Goal: Task Accomplishment & Management: Manage account settings

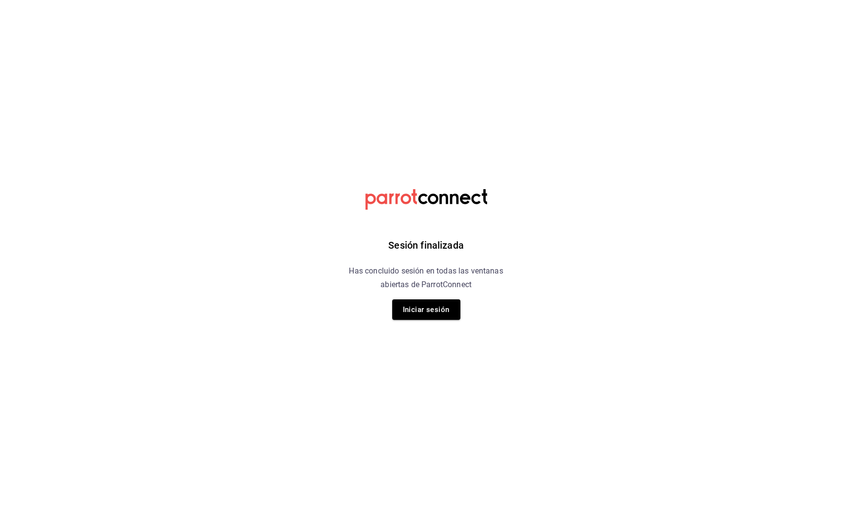
click at [418, 309] on button "Iniciar sesión" at bounding box center [426, 309] width 68 height 20
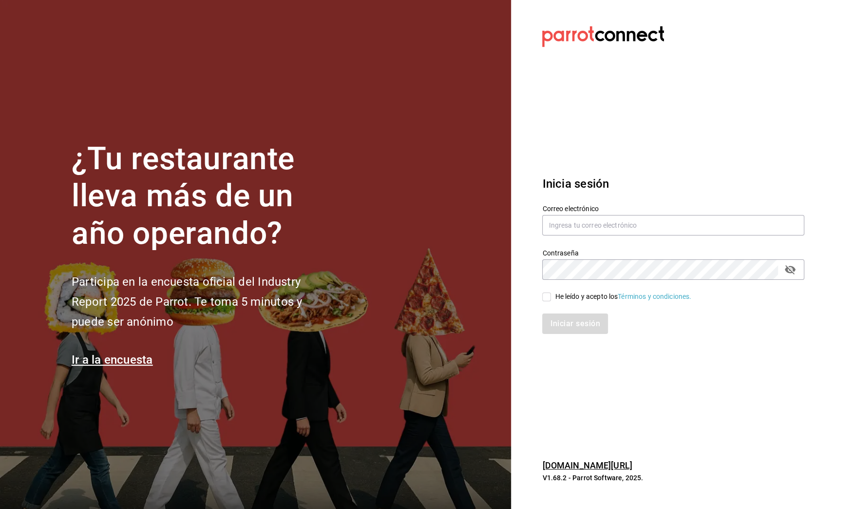
click at [553, 296] on span "He leído y acepto los Términos y condiciones." at bounding box center [621, 296] width 140 height 10
click at [551, 296] on input "He leído y acepto los Términos y condiciones." at bounding box center [546, 296] width 9 height 9
checkbox input "true"
click at [561, 319] on button "Iniciar sesión" at bounding box center [575, 323] width 66 height 20
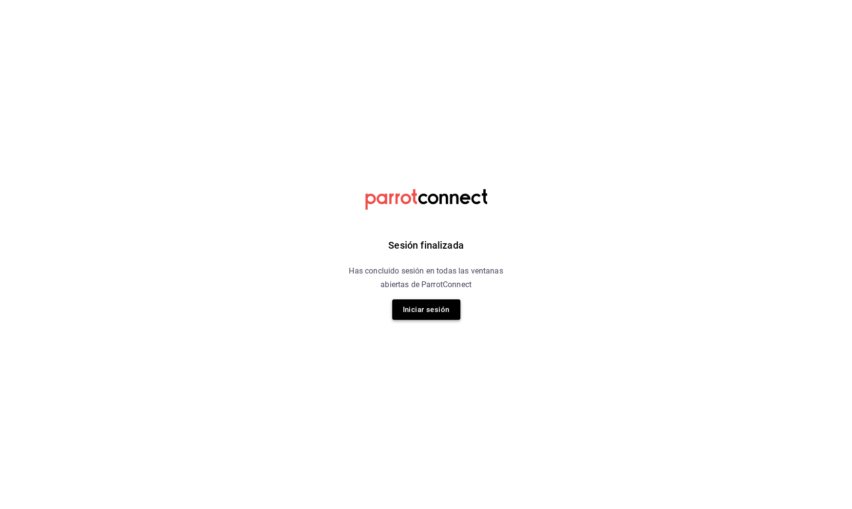
click at [436, 306] on button "Iniciar sesión" at bounding box center [426, 309] width 68 height 20
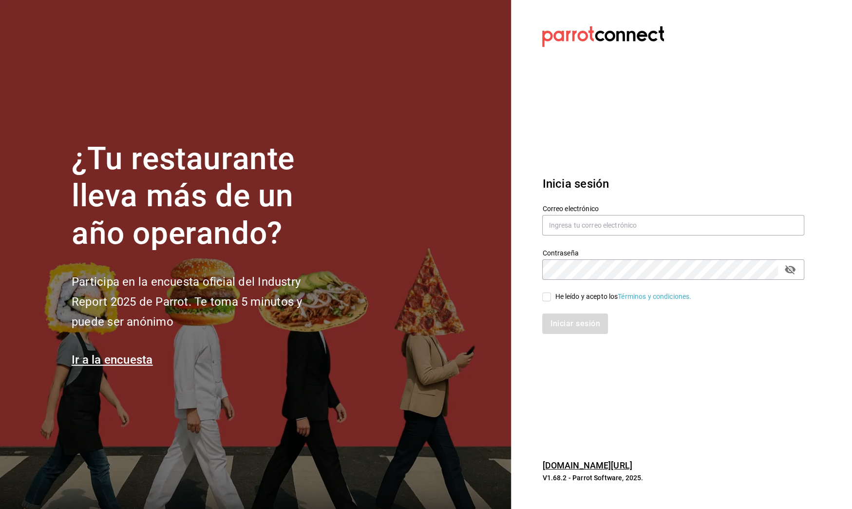
click at [545, 293] on input "He leído y acepto los Términos y condiciones." at bounding box center [546, 296] width 9 height 9
checkbox input "true"
click at [555, 322] on button "Iniciar sesión" at bounding box center [575, 323] width 66 height 20
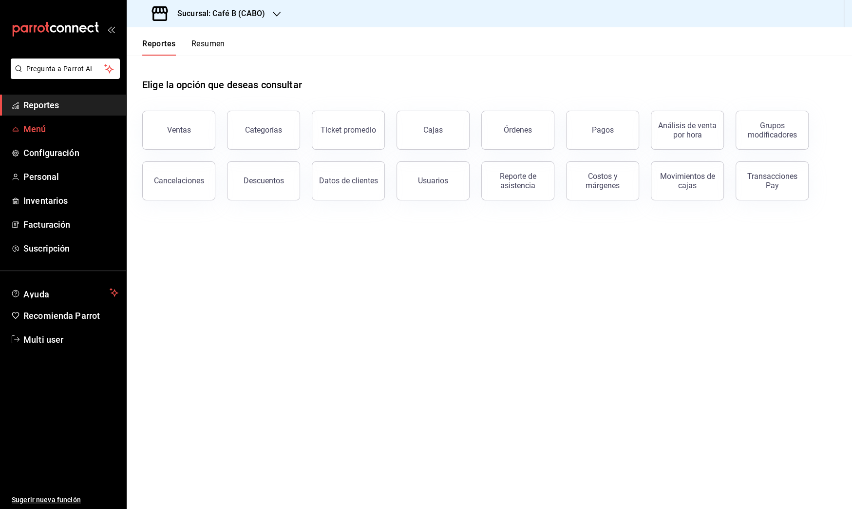
click at [26, 134] on span "Menú" at bounding box center [70, 128] width 95 height 13
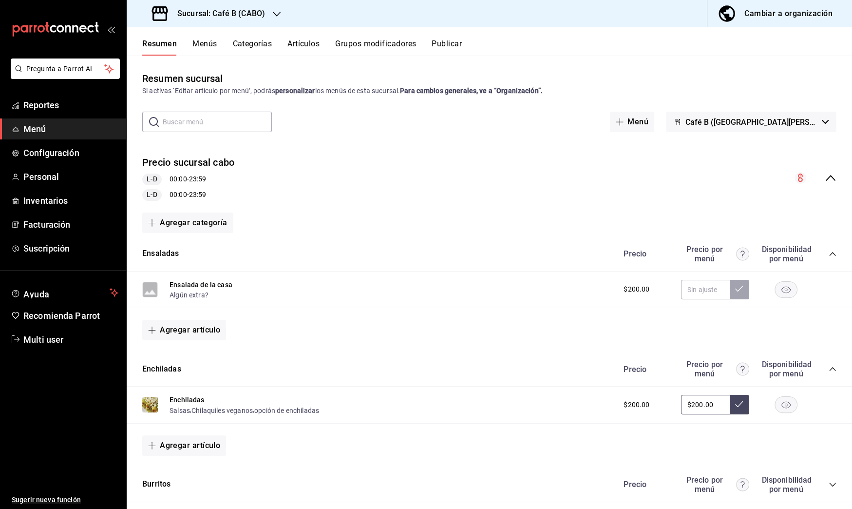
click at [38, 131] on span "Menú" at bounding box center [70, 128] width 95 height 13
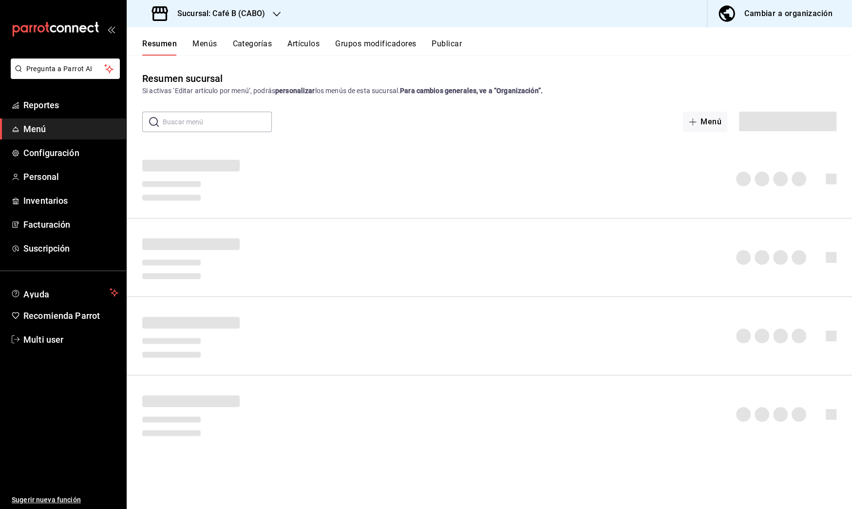
click at [766, 9] on div "Cambiar a organización" at bounding box center [788, 14] width 88 height 14
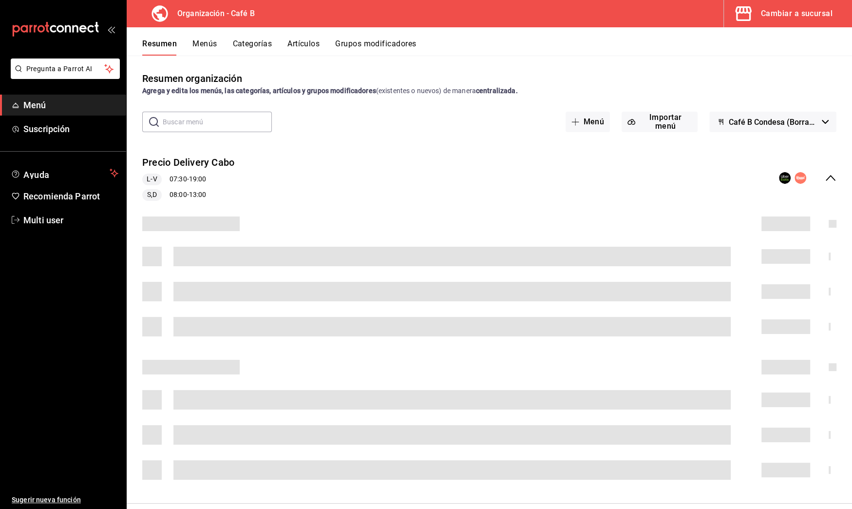
click at [203, 114] on input "text" at bounding box center [217, 121] width 109 height 19
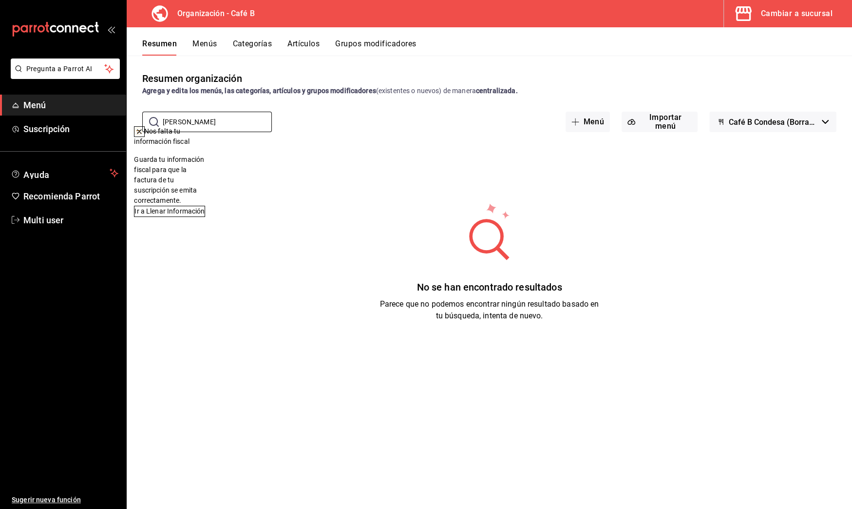
type input "[PERSON_NAME]"
click at [301, 39] on button "Artículos" at bounding box center [303, 47] width 32 height 17
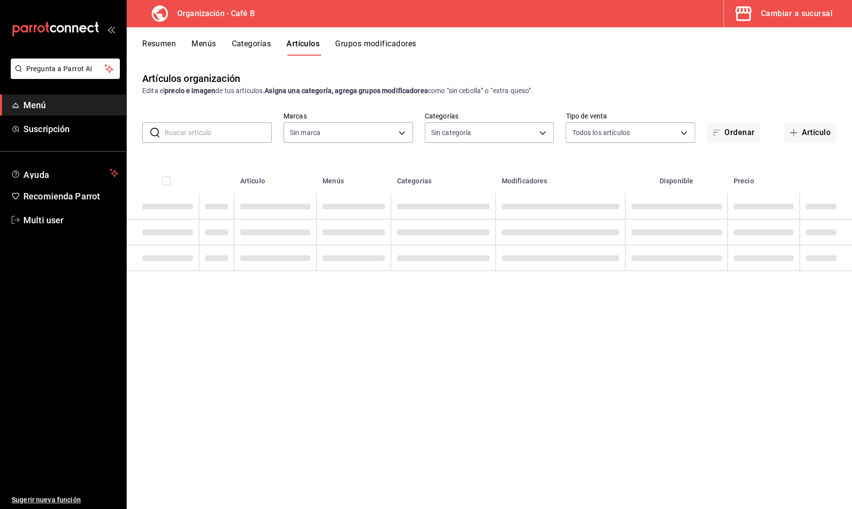
type input "61914e7f-f2ca-4c15-8ed2-909e6f0cad57"
click at [214, 131] on input "text" at bounding box center [218, 132] width 107 height 19
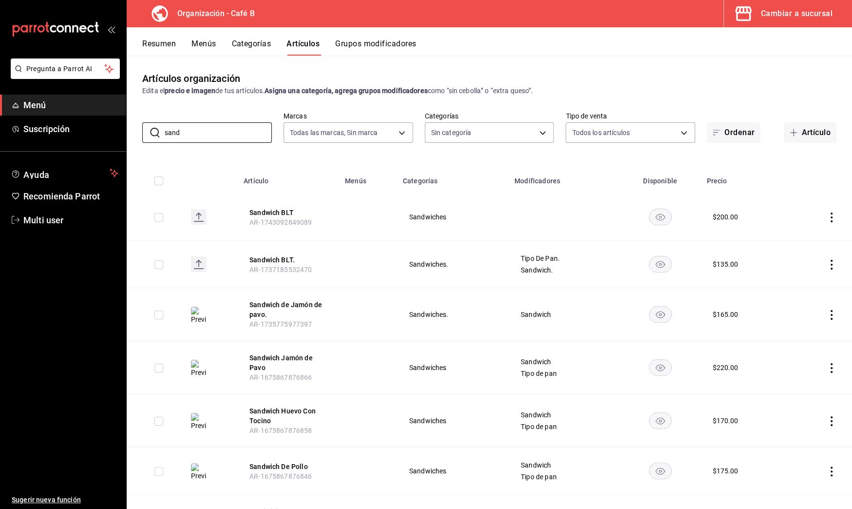
scroll to position [61, 0]
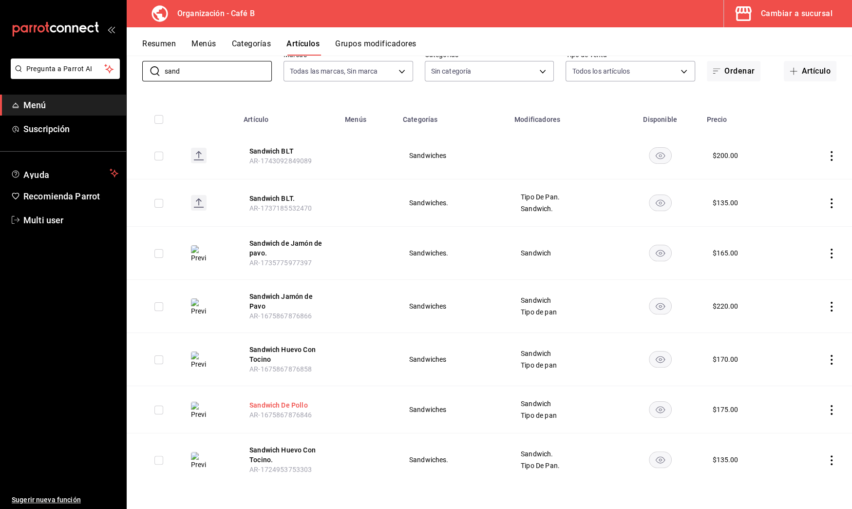
type input "sand"
click at [303, 404] on button "Sandwich De Pollo" at bounding box center [288, 405] width 78 height 10
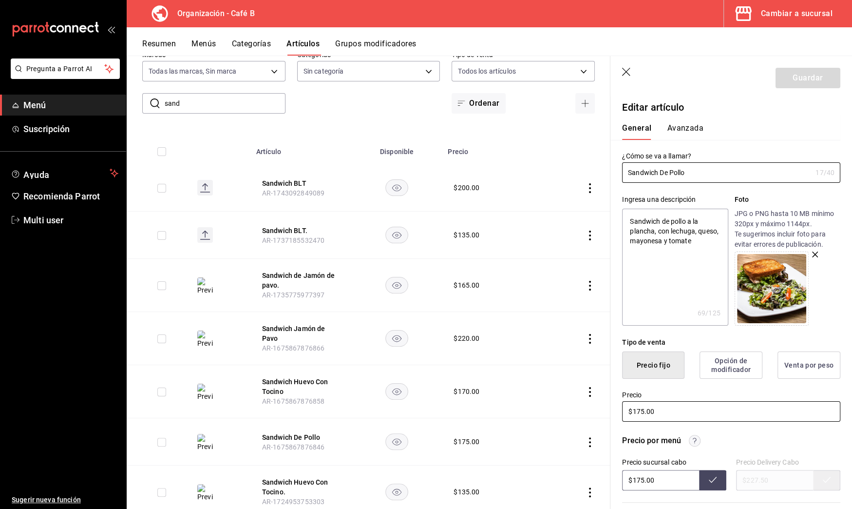
scroll to position [45, 0]
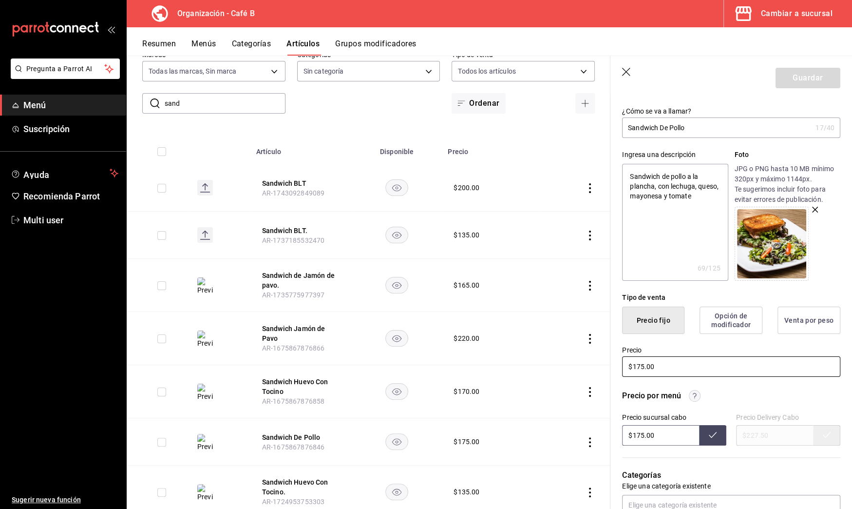
drag, startPoint x: 643, startPoint y: 367, endPoint x: 617, endPoint y: 367, distance: 26.3
click at [617, 367] on div "Precio $175.00" at bounding box center [725, 356] width 230 height 44
type textarea "x"
type input "$175.00"
type textarea "x"
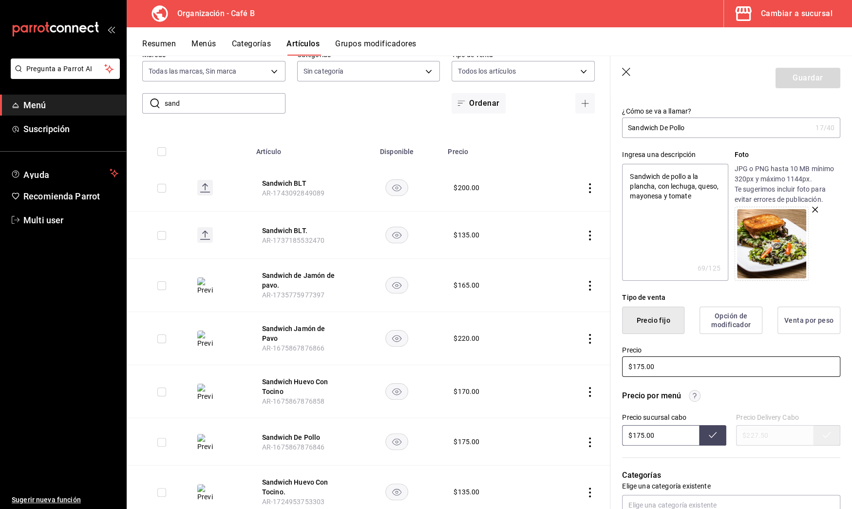
type input "$2175.00"
type textarea "x"
type input "$20175.00"
drag, startPoint x: 679, startPoint y: 364, endPoint x: 493, endPoint y: 347, distance: 185.9
click at [493, 347] on main "Artículos organización Edita el precio e imagen de tus artículos. Asigna una ca…" at bounding box center [489, 282] width 725 height 453
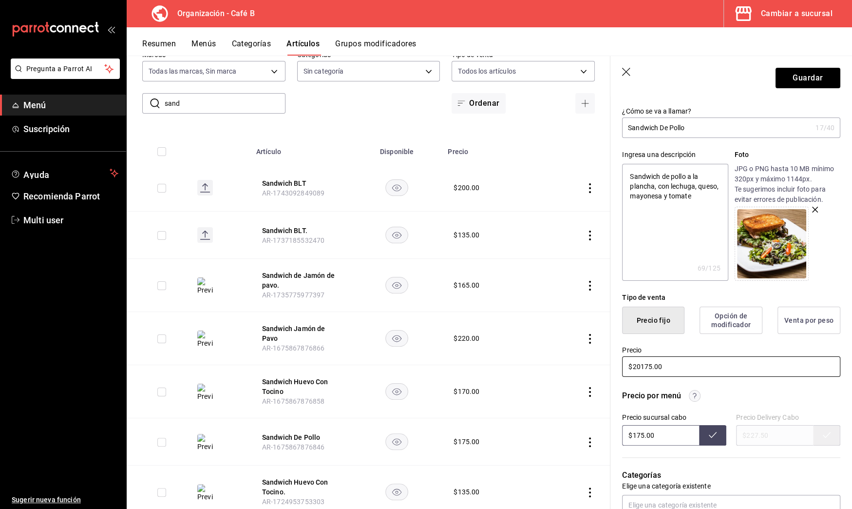
type textarea "x"
type input "$2.00"
type textarea "x"
type input "$22.00"
type textarea "x"
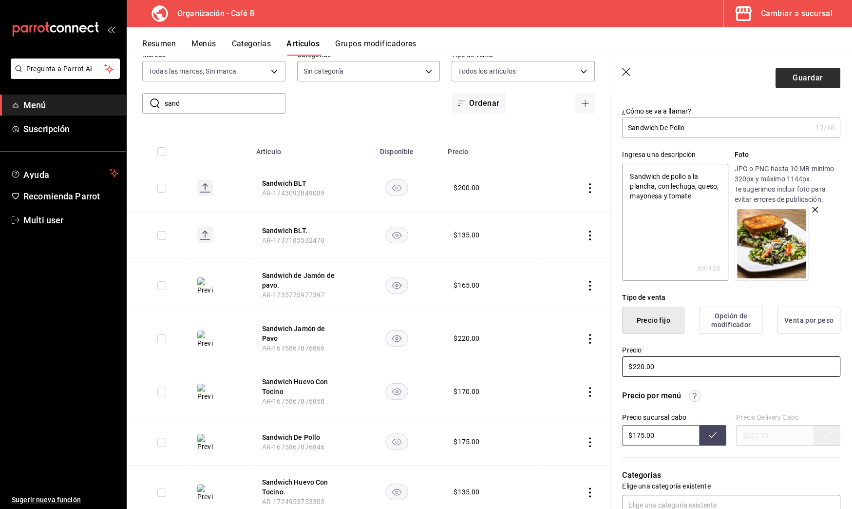
type input "$220.00"
click at [801, 72] on button "Guardar" at bounding box center [808, 78] width 65 height 20
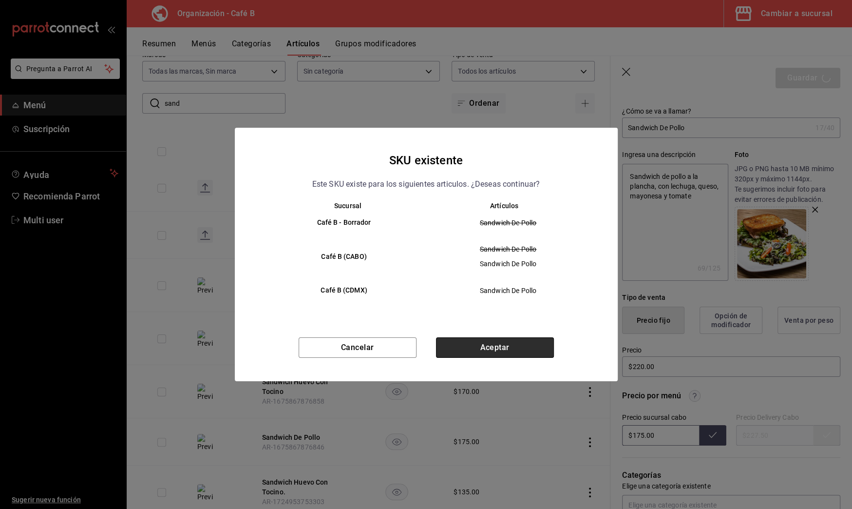
click at [538, 351] on button "Aceptar" at bounding box center [495, 347] width 118 height 20
type textarea "x"
type input "AR-1755623657790"
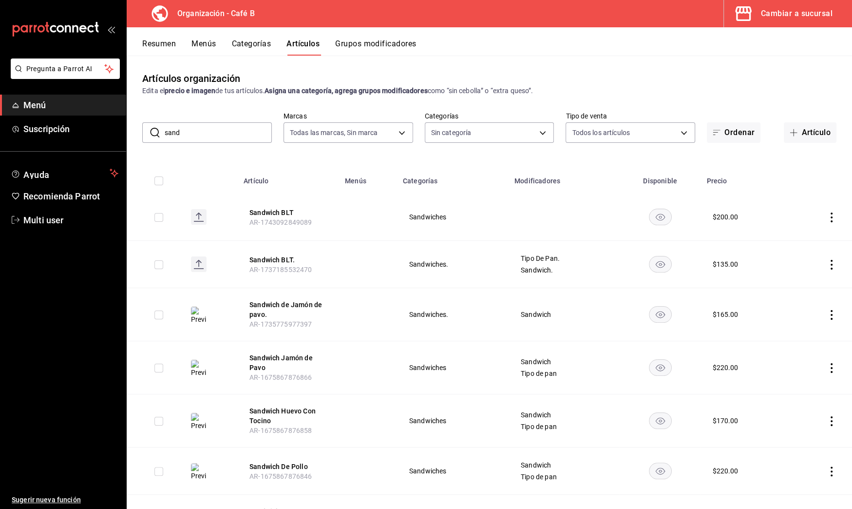
click at [212, 36] on div "Resumen Menús Categorías Artículos Grupos modificadores" at bounding box center [489, 41] width 725 height 28
click at [212, 41] on button "Menús" at bounding box center [203, 47] width 24 height 17
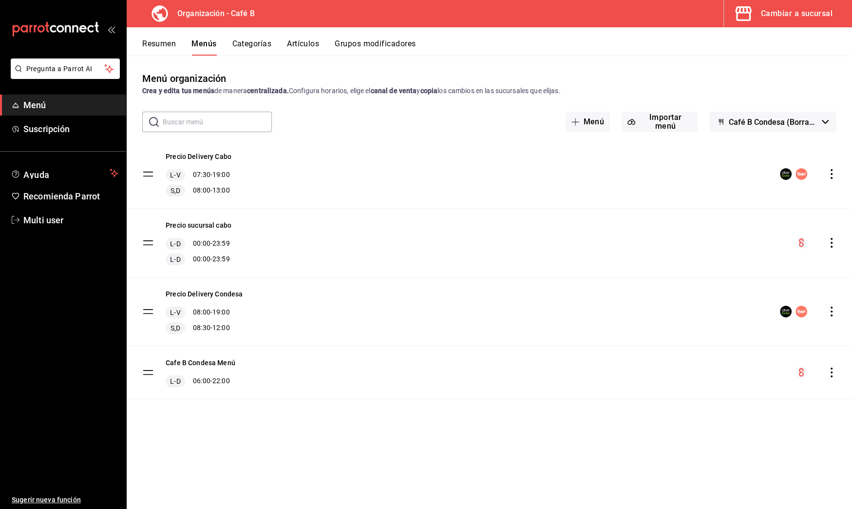
click at [830, 238] on icon "actions" at bounding box center [832, 243] width 10 height 10
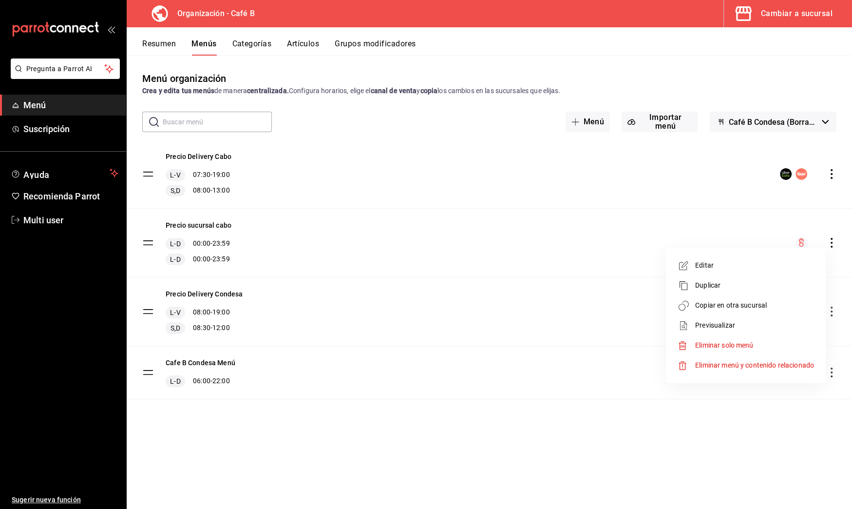
click at [726, 304] on span "Copiar en otra sucursal" at bounding box center [754, 305] width 119 height 10
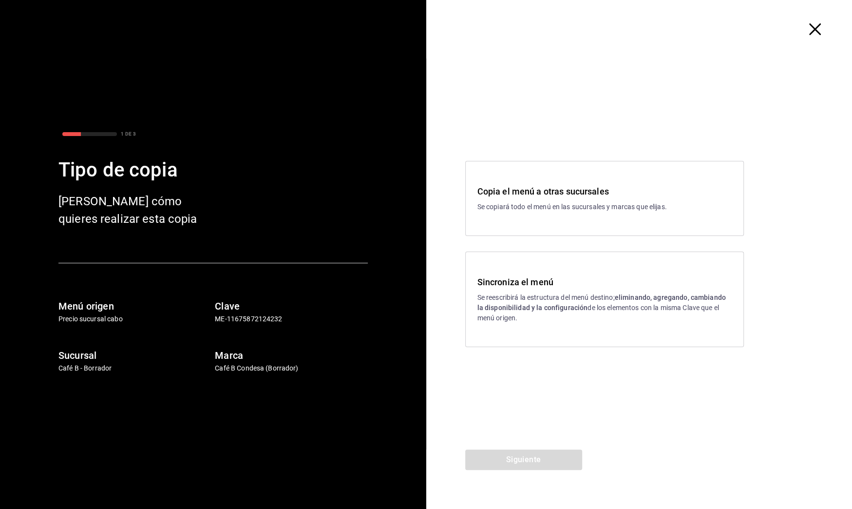
click at [518, 283] on h3 "Sincroniza el menú" at bounding box center [604, 281] width 254 height 13
click at [550, 455] on button "Siguiente" at bounding box center [523, 459] width 117 height 20
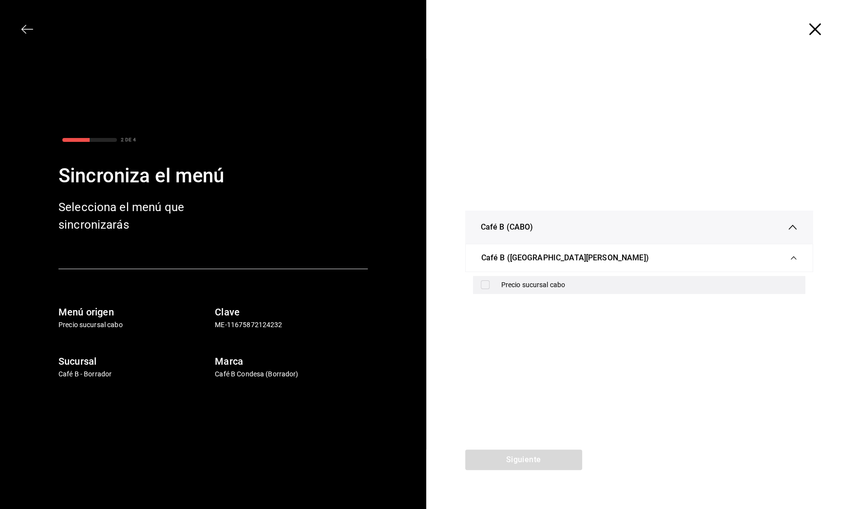
click at [571, 284] on div "Precio sucursal cabo" at bounding box center [649, 285] width 297 height 10
checkbox input "true"
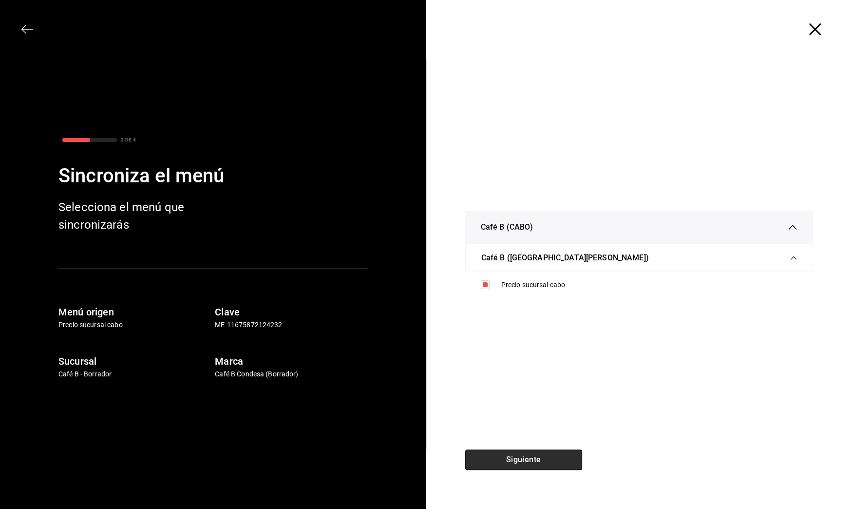
click at [551, 461] on button "Siguiente" at bounding box center [523, 459] width 117 height 20
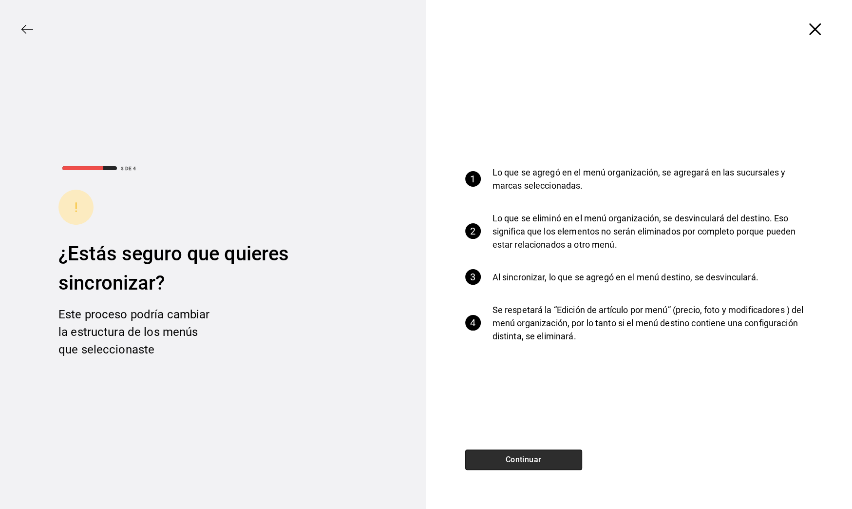
click at [551, 461] on button "Continuar" at bounding box center [523, 459] width 117 height 20
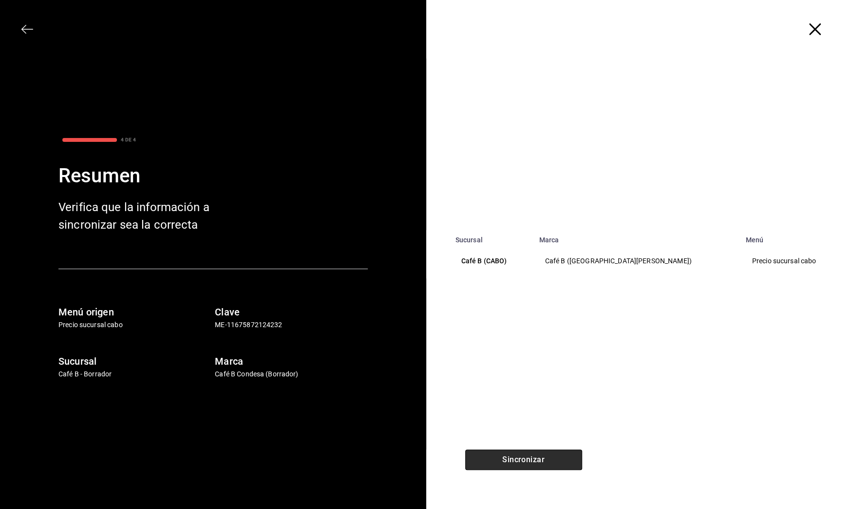
click at [551, 461] on button "Sincronizar" at bounding box center [523, 459] width 117 height 20
